Goal: Task Accomplishment & Management: Manage account settings

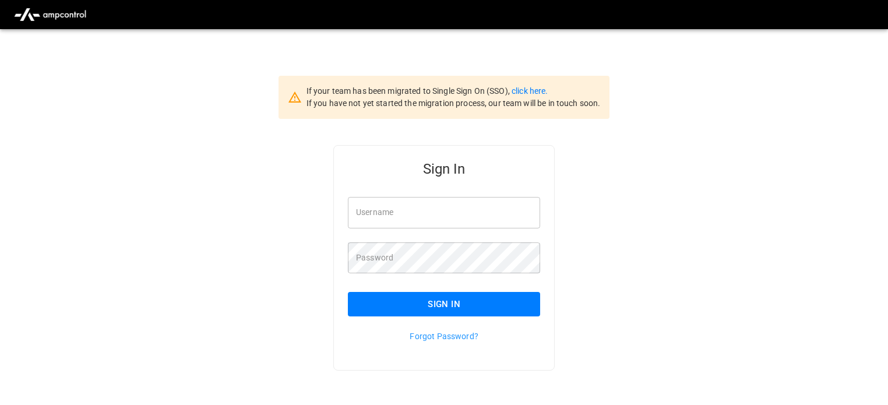
drag, startPoint x: 0, startPoint y: 0, endPoint x: 399, endPoint y: 217, distance: 454.0
click at [399, 217] on input "Username" at bounding box center [444, 212] width 192 height 31
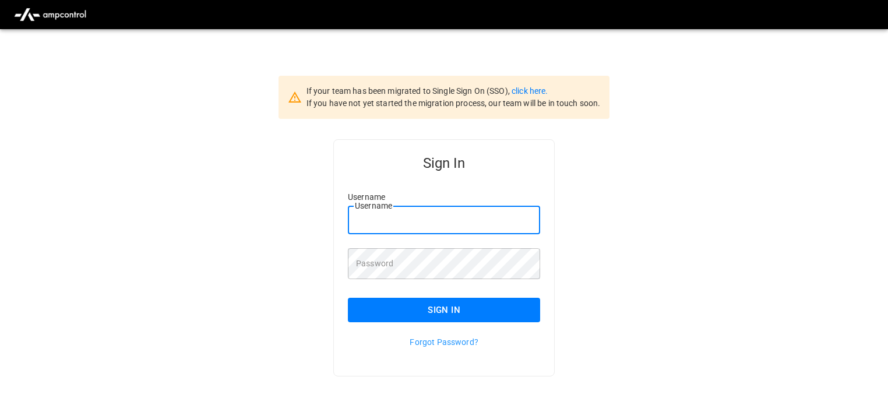
type input "**********"
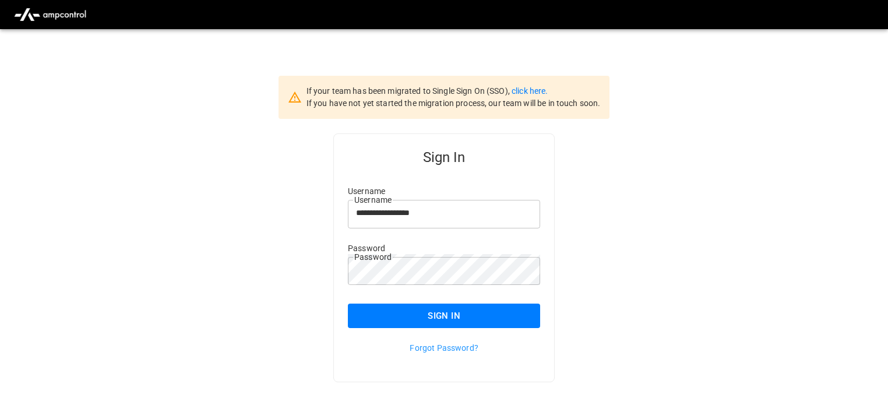
click at [437, 305] on button "Sign In" at bounding box center [444, 315] width 192 height 24
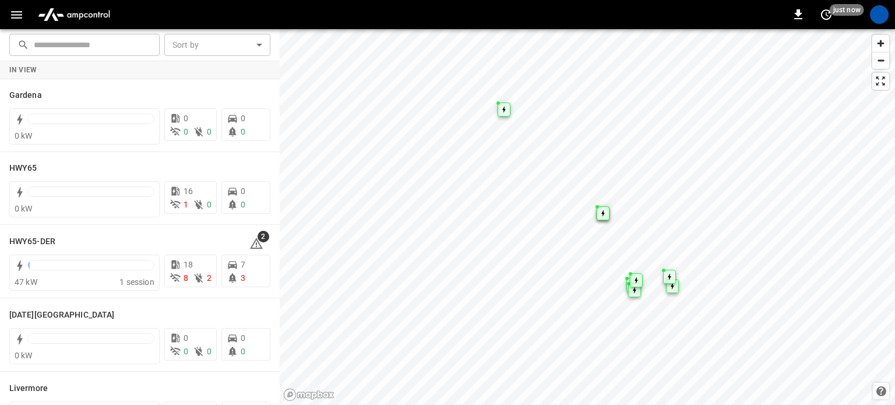
click at [20, 15] on icon "button" at bounding box center [16, 15] width 15 height 15
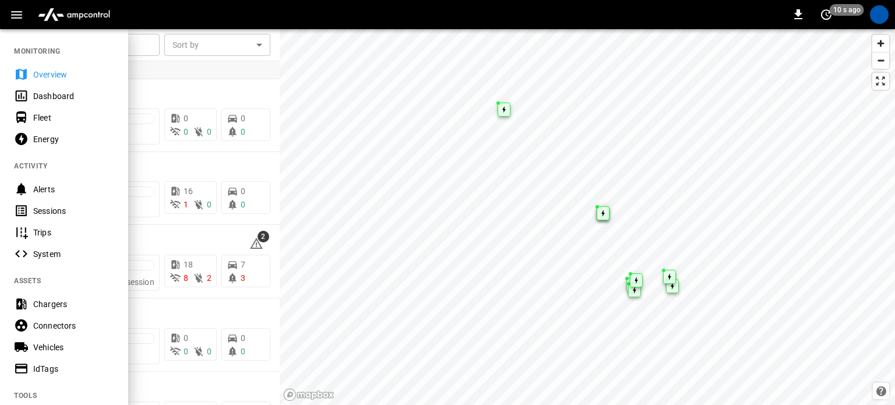
click at [40, 211] on div "Sessions" at bounding box center [73, 211] width 81 height 12
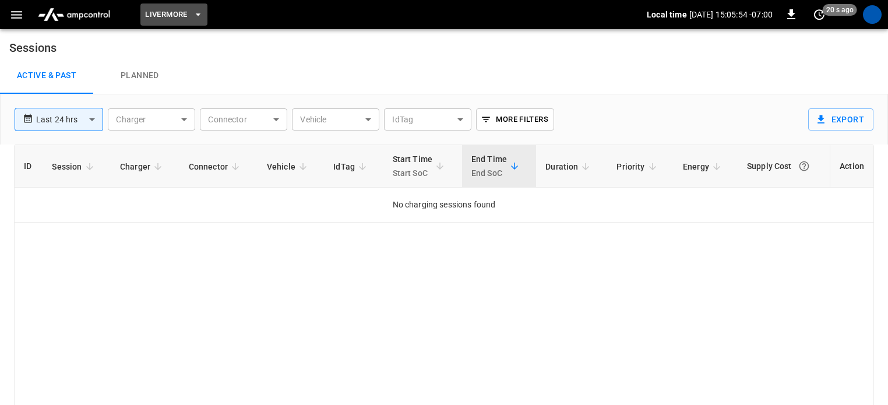
click at [190, 13] on button "Livermore" at bounding box center [173, 14] width 66 height 23
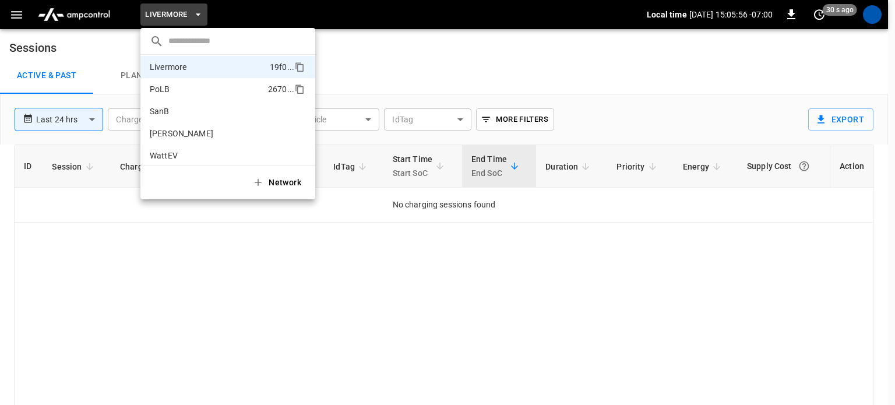
scroll to position [98, 0]
click at [184, 151] on li "WattEV 1a83 ..." at bounding box center [227, 150] width 175 height 22
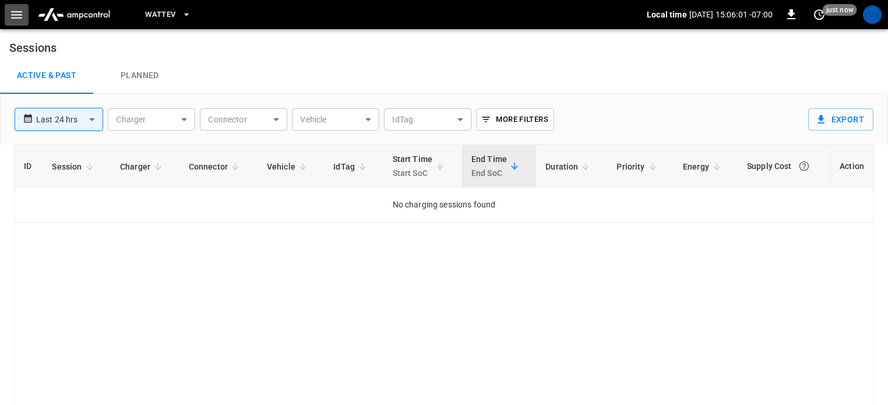
click at [20, 19] on icon "button" at bounding box center [16, 15] width 15 height 15
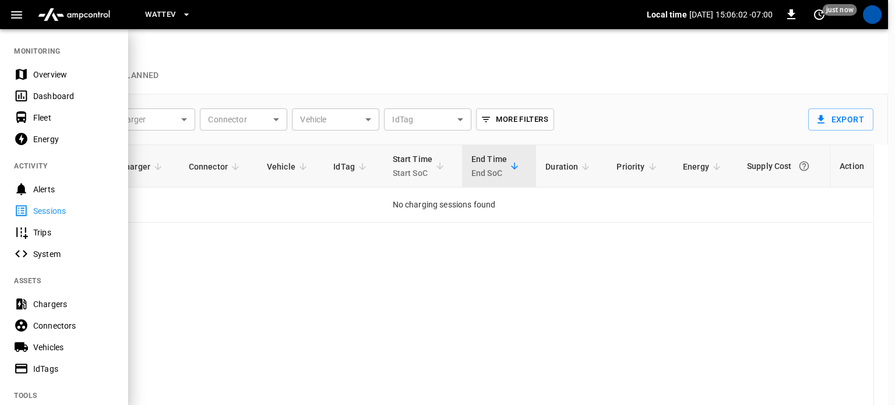
click at [59, 212] on div "Sessions" at bounding box center [73, 211] width 81 height 12
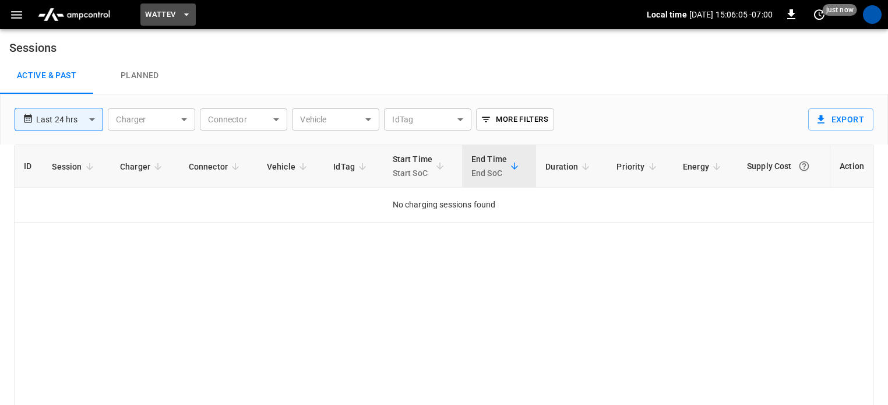
click at [165, 15] on span "WattEV" at bounding box center [160, 14] width 30 height 13
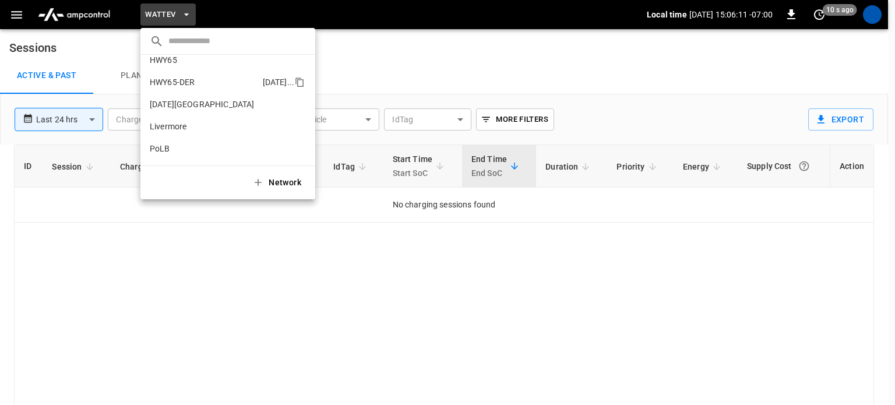
scroll to position [58, 0]
click at [188, 140] on li "SanB 5792 ..." at bounding box center [227, 145] width 175 height 22
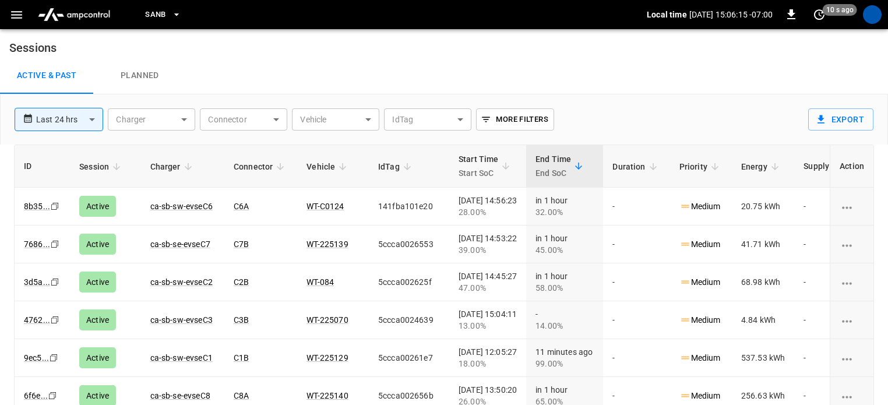
click at [168, 16] on button "SanB" at bounding box center [162, 14] width 45 height 23
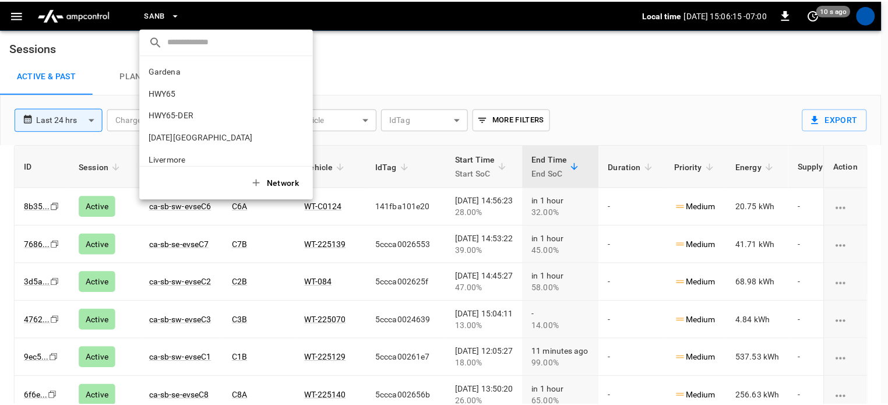
scroll to position [98, 0]
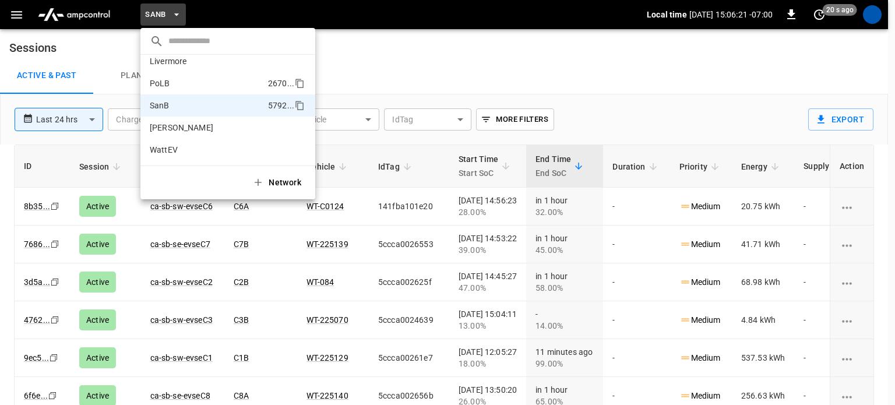
click at [174, 81] on li "PoLB 2670 ..." at bounding box center [227, 83] width 175 height 22
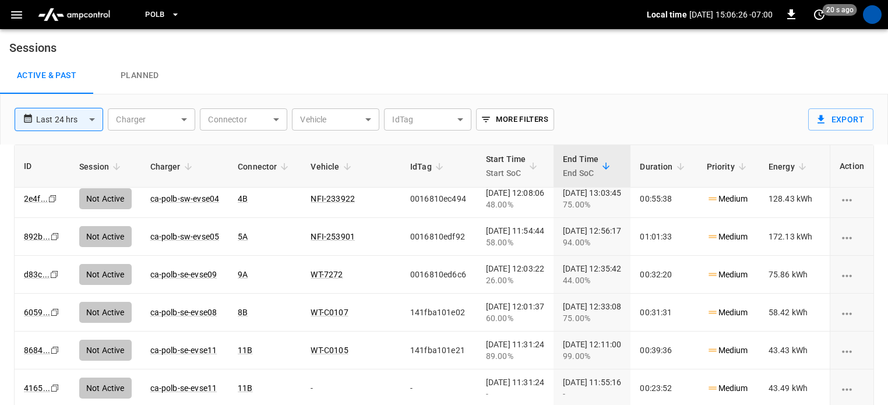
scroll to position [0, 0]
